Goal: Use online tool/utility: Use online tool/utility

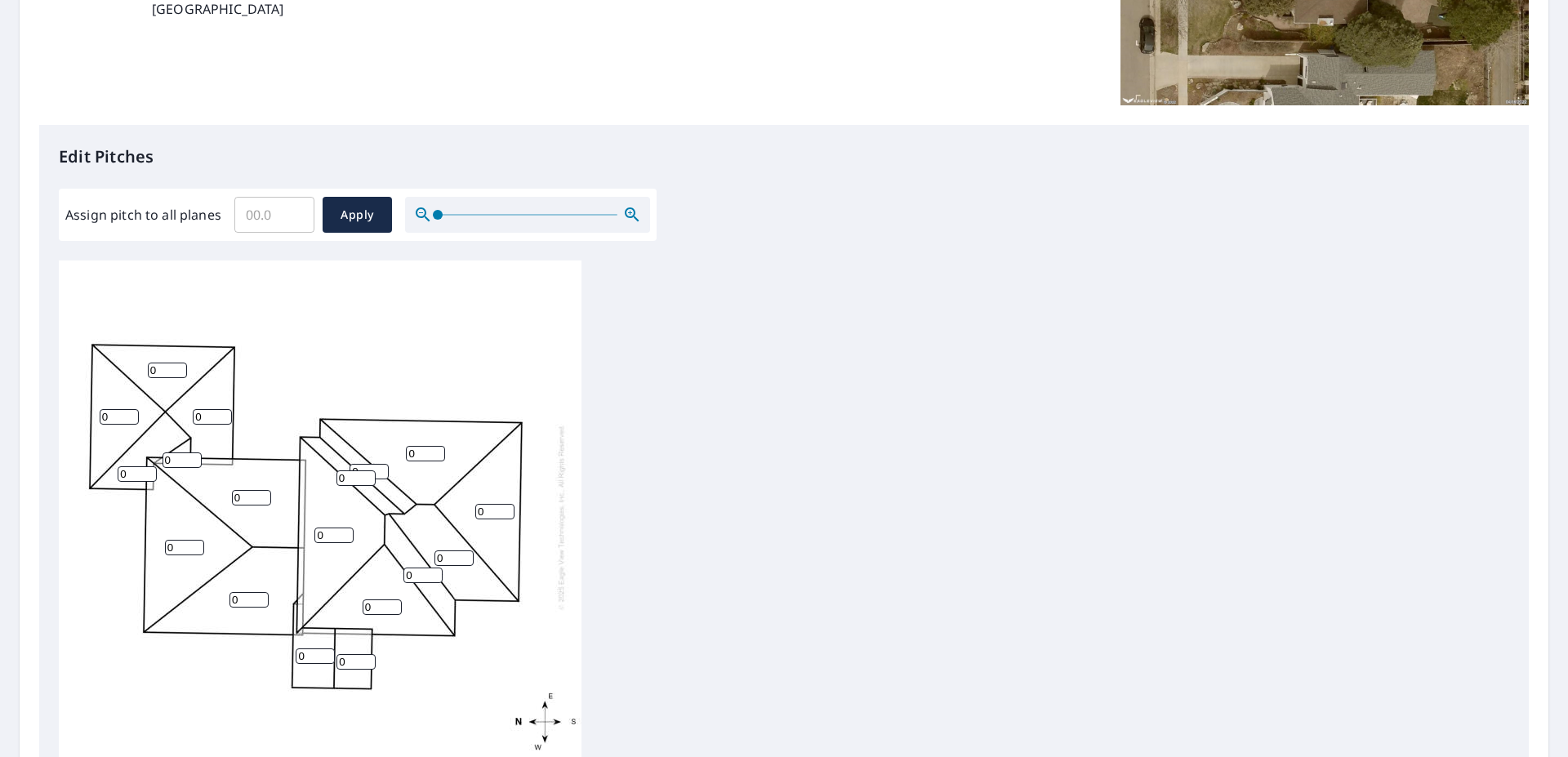
scroll to position [279, 0]
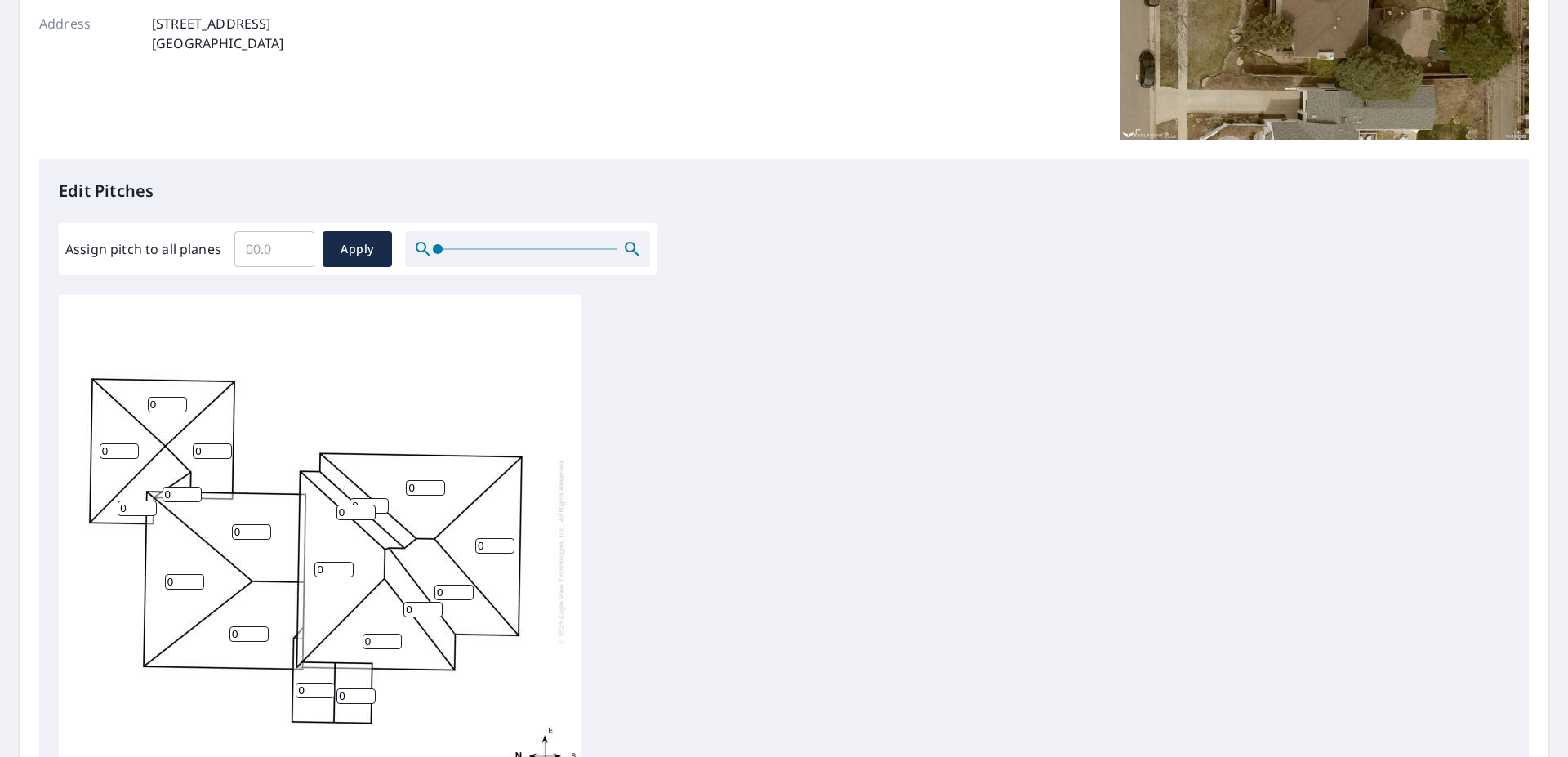
click at [258, 247] on input "Assign pitch to all planes" at bounding box center [275, 249] width 80 height 46
click at [289, 247] on input "0.1" at bounding box center [275, 249] width 80 height 46
type input "0.2"
click at [289, 247] on input "0.2" at bounding box center [275, 249] width 80 height 46
drag, startPoint x: 268, startPoint y: 251, endPoint x: 225, endPoint y: 251, distance: 43.0
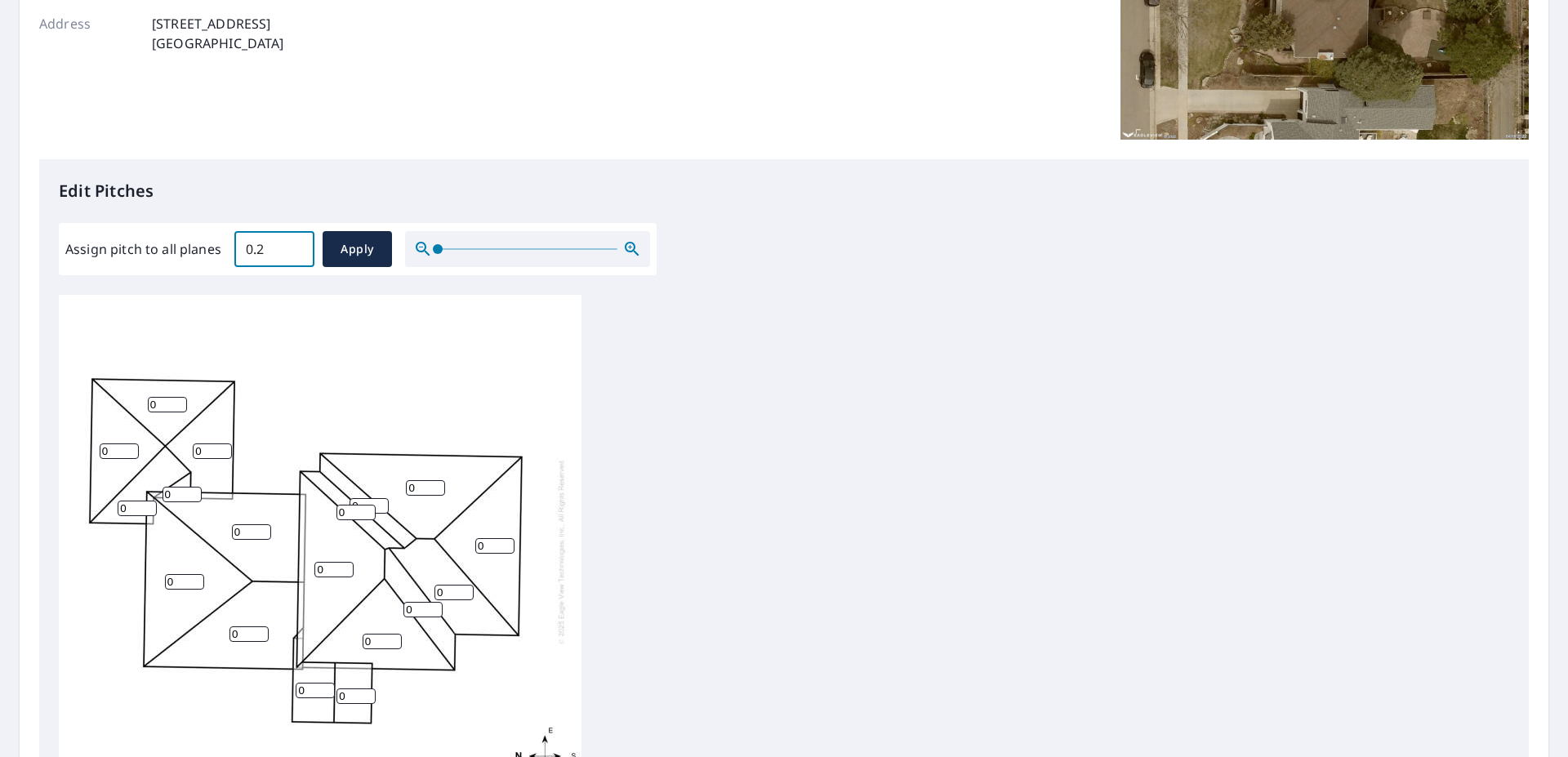
click at [235, 251] on input "0.2" at bounding box center [275, 249] width 80 height 46
type input "4"
click at [351, 245] on span "Apply" at bounding box center [357, 249] width 43 height 20
type input "4"
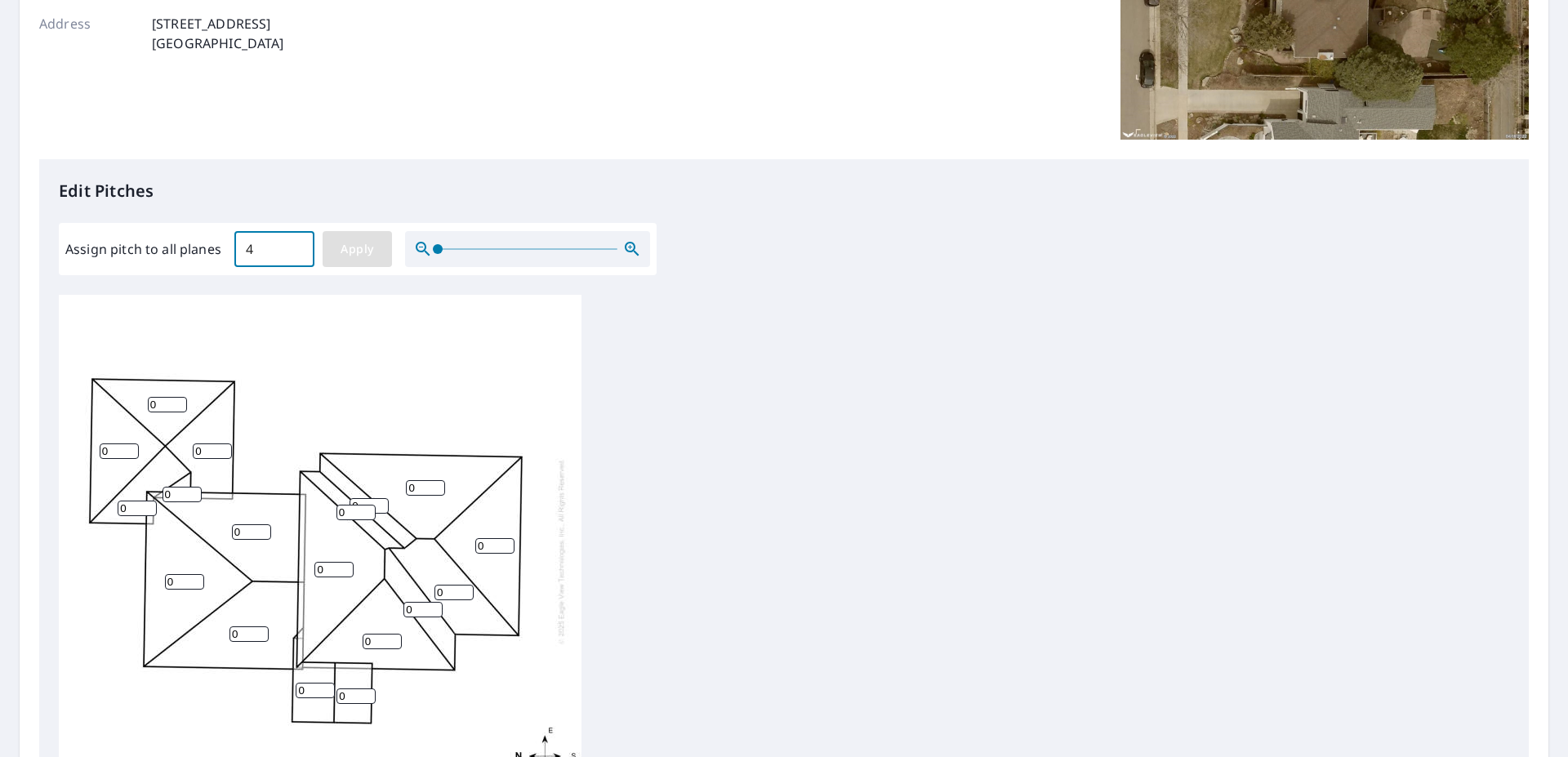
type input "4"
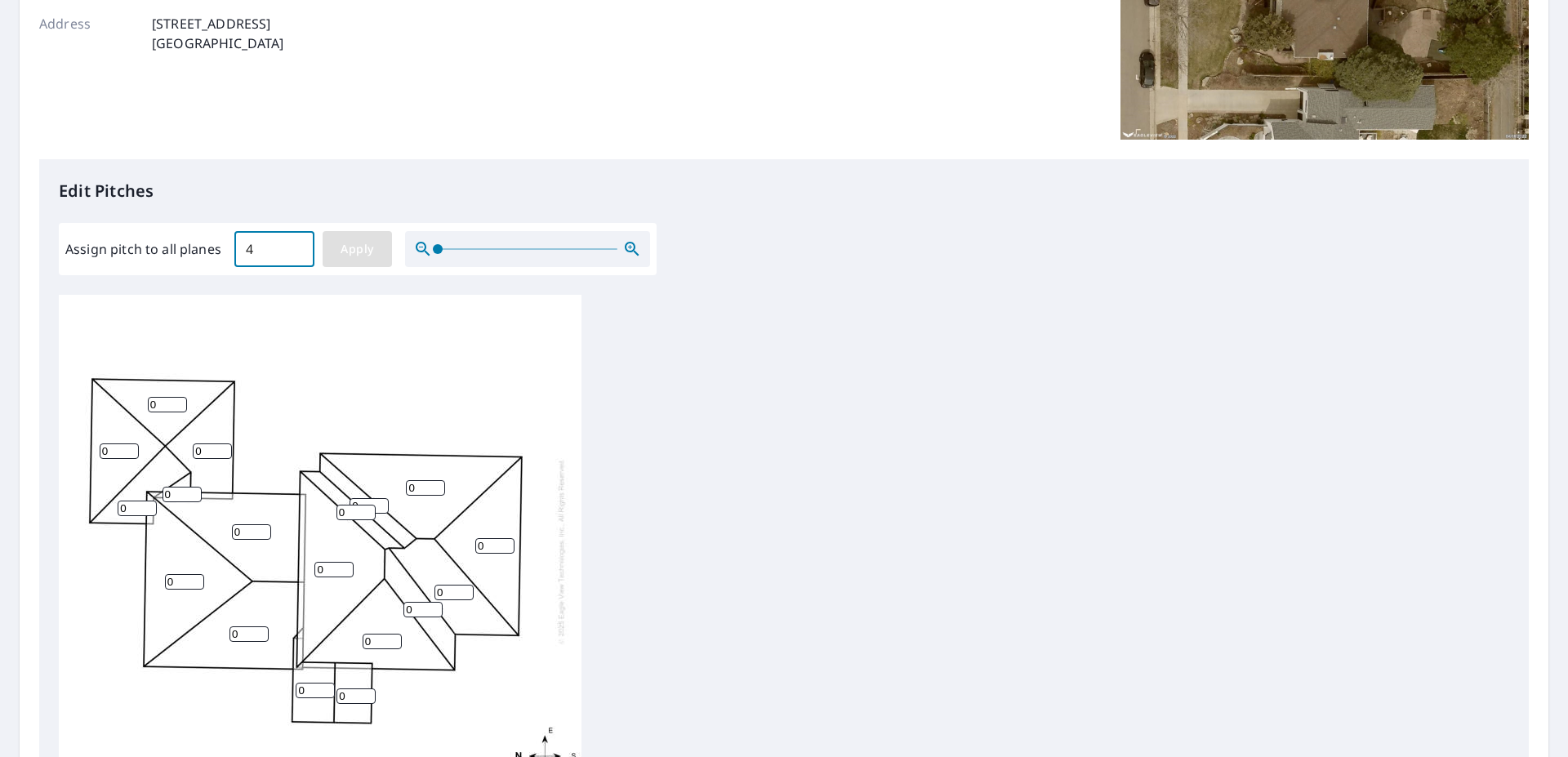
type input "4"
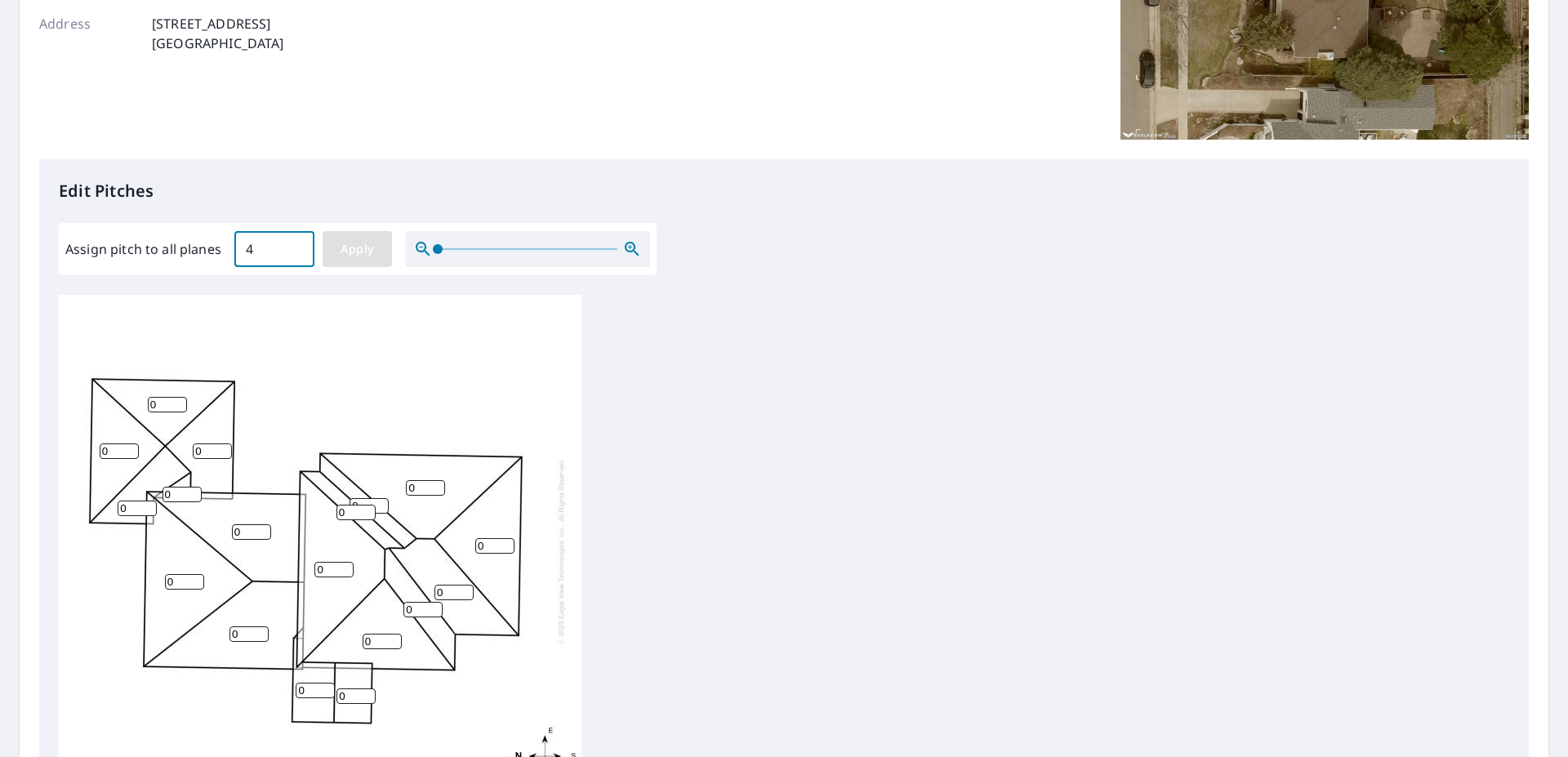
type input "4"
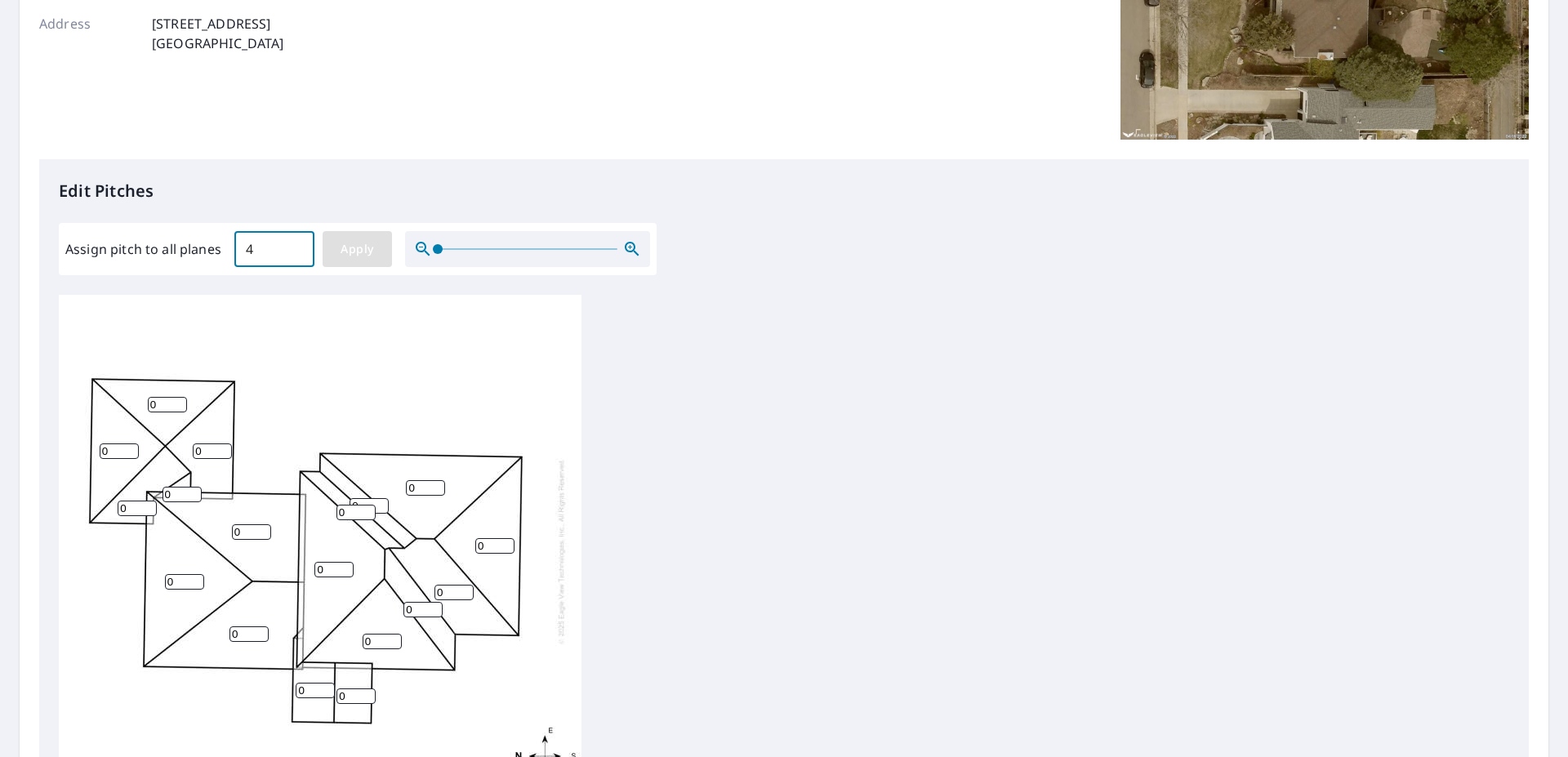
type input "4"
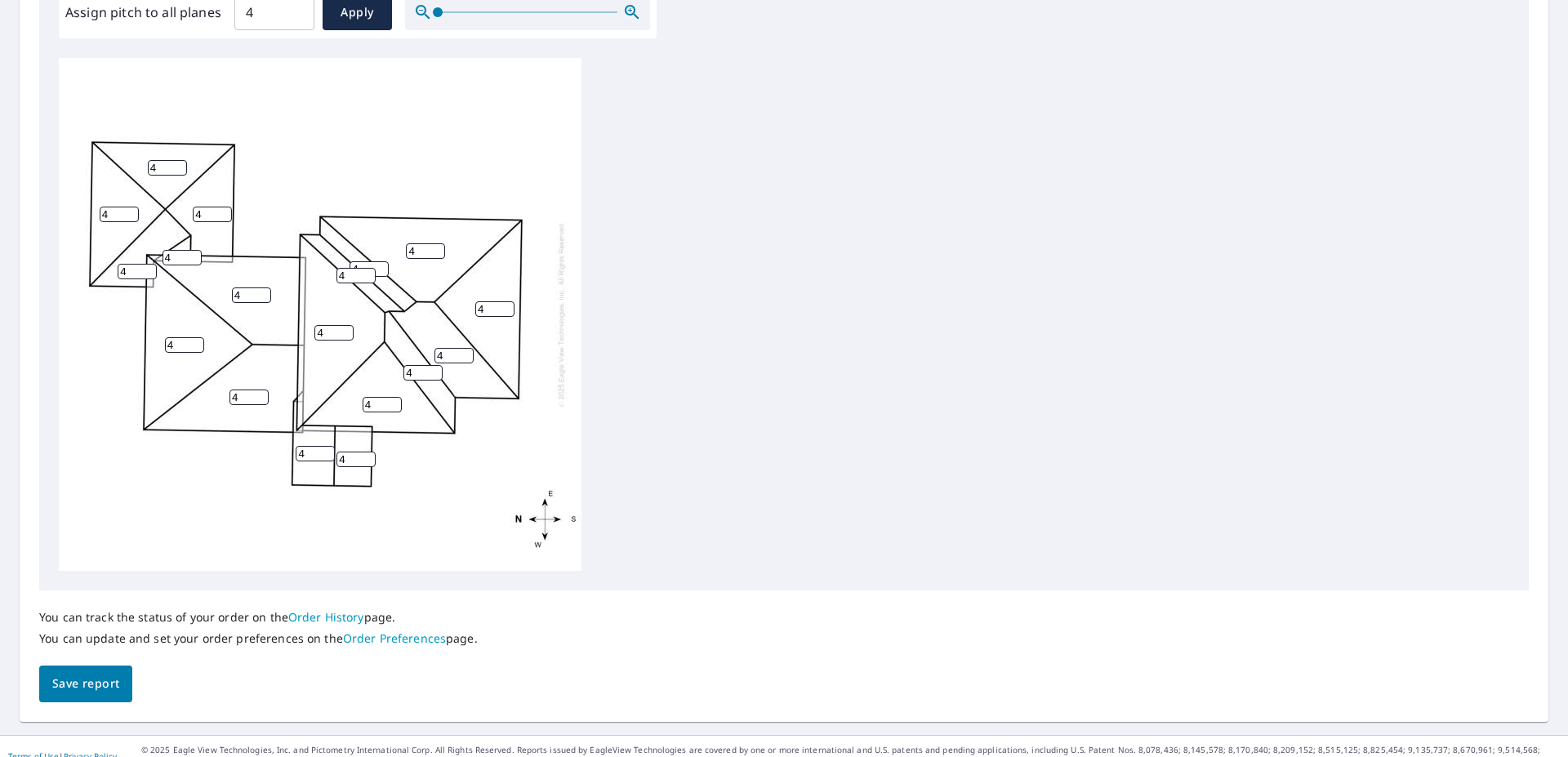
scroll to position [536, 0]
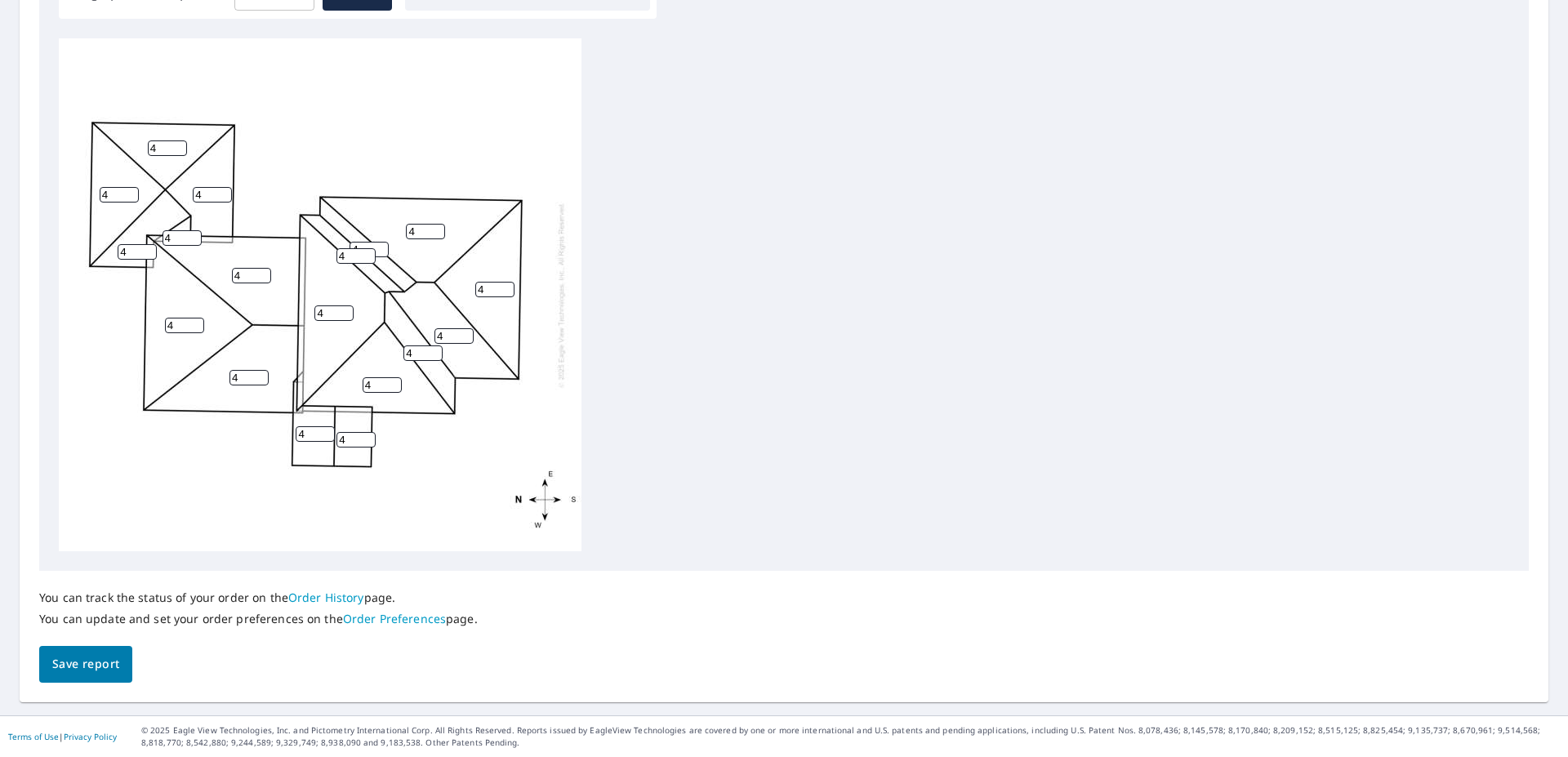
click at [95, 657] on span "Save report" at bounding box center [85, 664] width 67 height 20
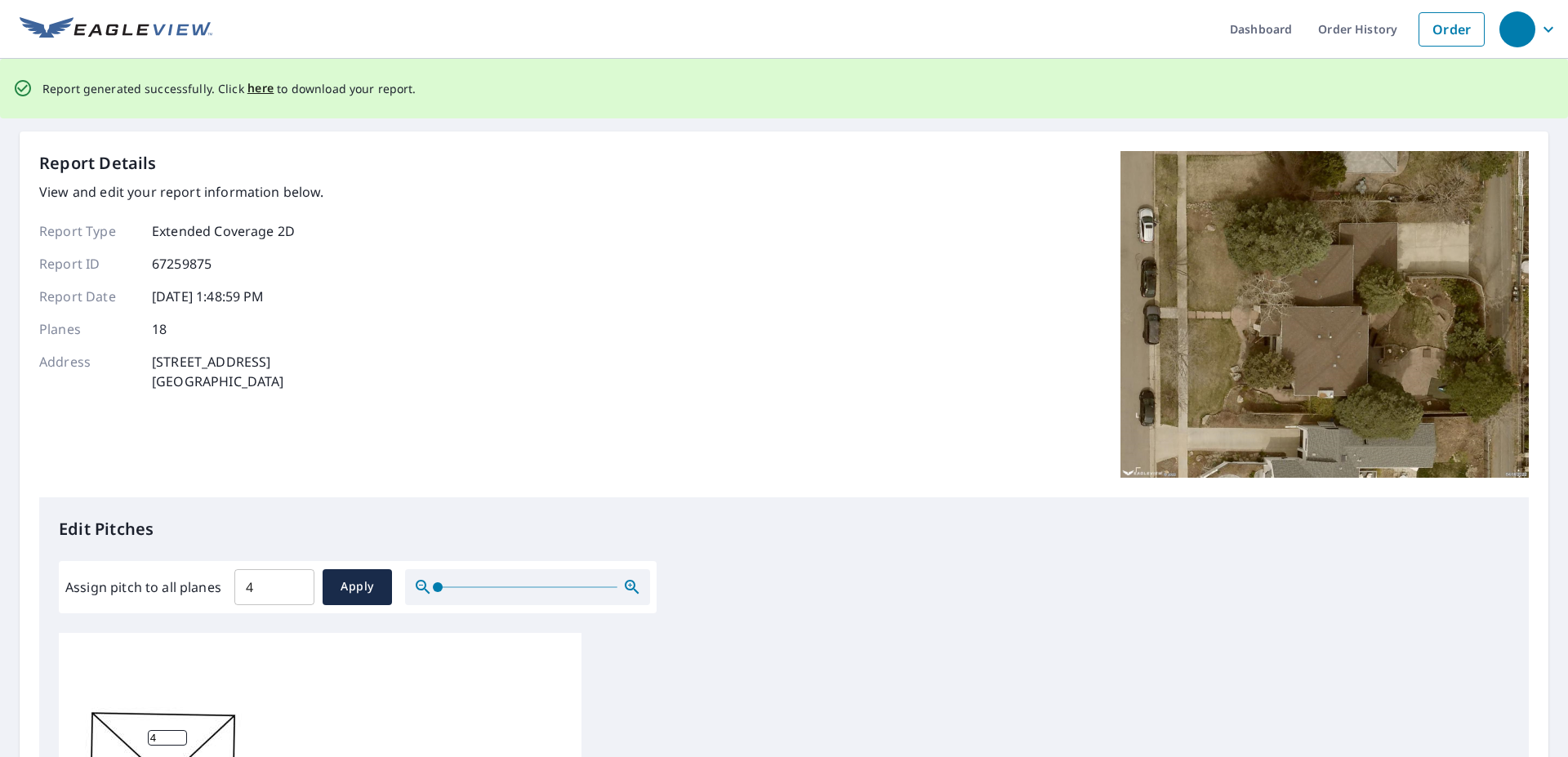
scroll to position [0, 0]
click at [255, 93] on span "here" at bounding box center [261, 89] width 27 height 20
